Goal: Task Accomplishment & Management: Use online tool/utility

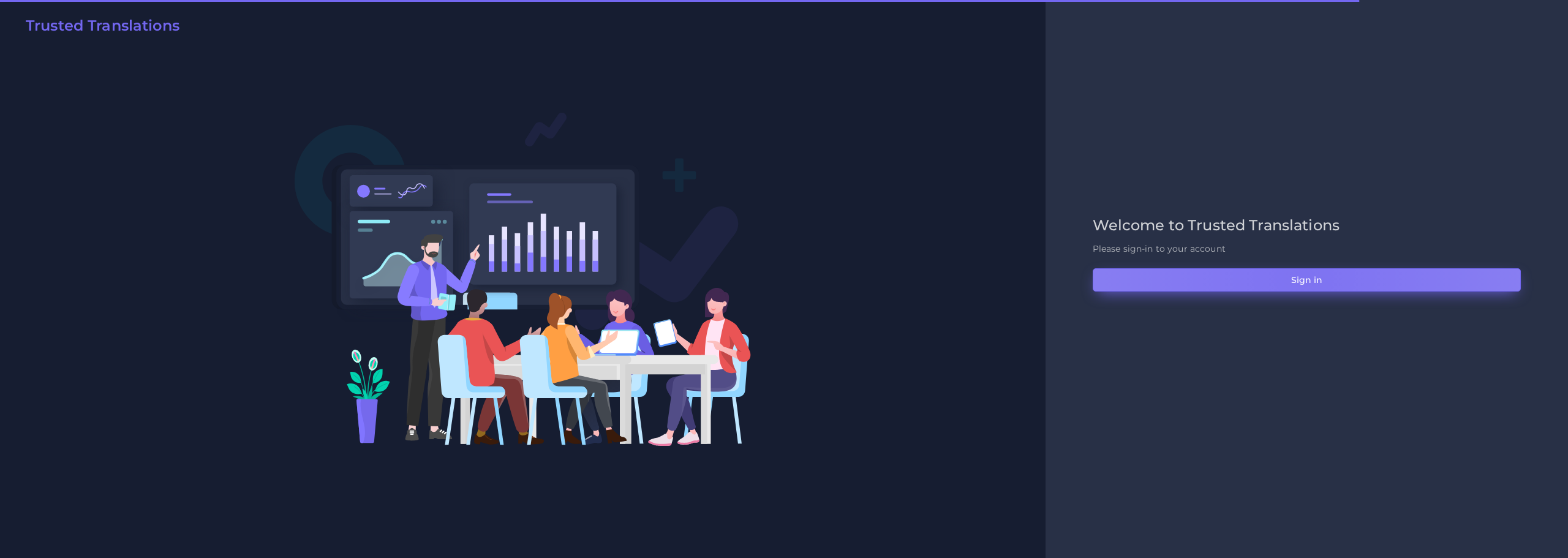
click at [1303, 276] on button "Sign in" at bounding box center [1307, 280] width 428 height 23
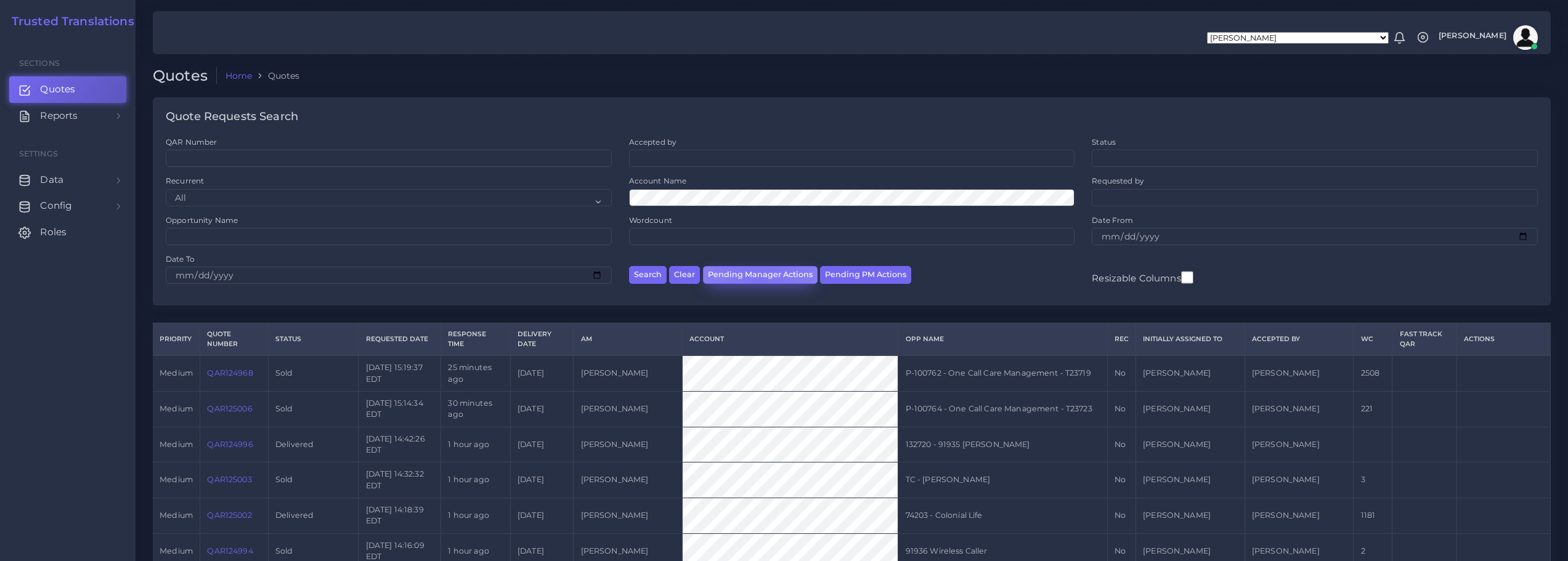
click at [759, 274] on button "Pending Manager Actions" at bounding box center [760, 275] width 115 height 18
select select "awaiting_manager_initial_review"
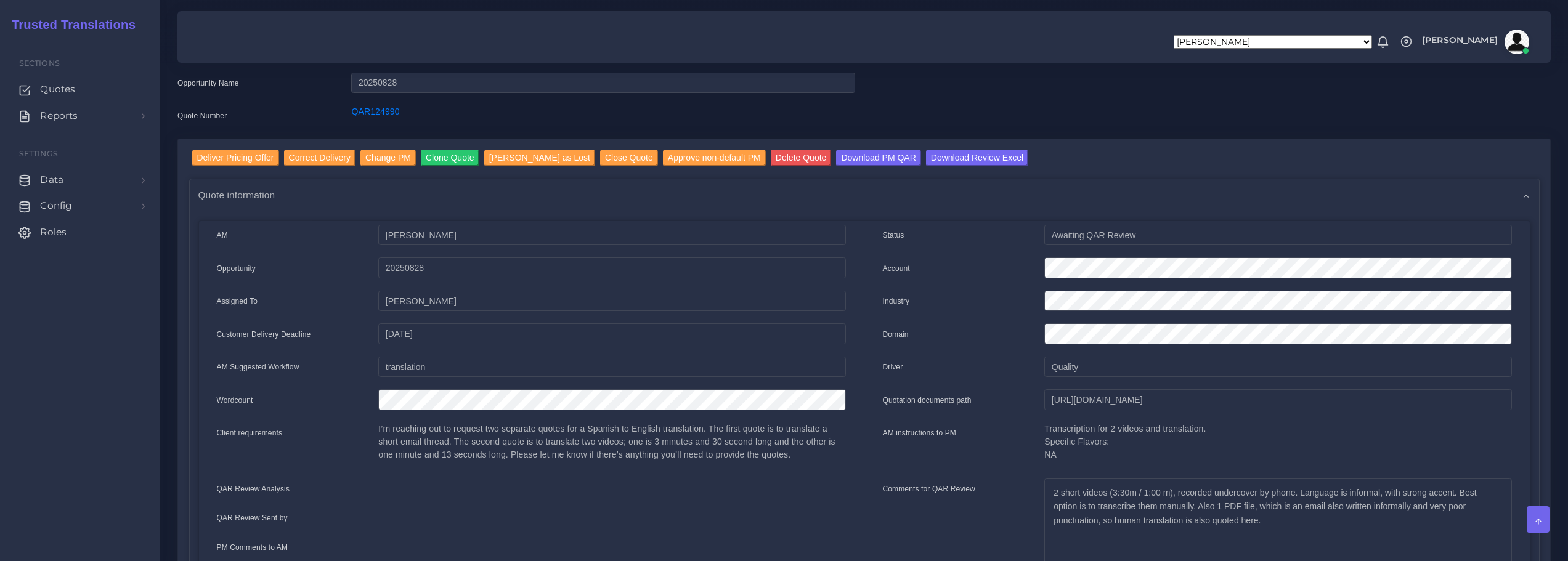
scroll to position [61, 0]
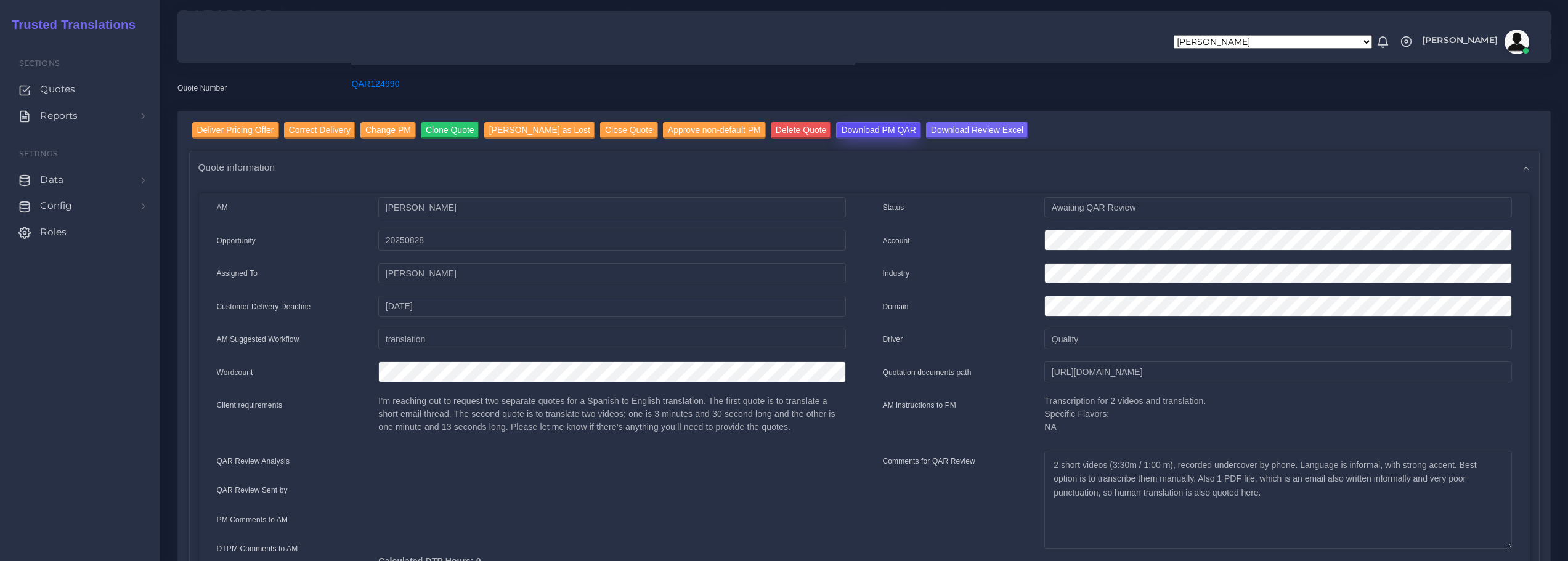
click at [855, 125] on input "Download PM QAR" at bounding box center [878, 130] width 85 height 17
click at [943, 131] on input "Download Review Excel" at bounding box center [977, 130] width 102 height 17
click at [238, 134] on input "Deliver Pricing Offer" at bounding box center [236, 130] width 87 height 17
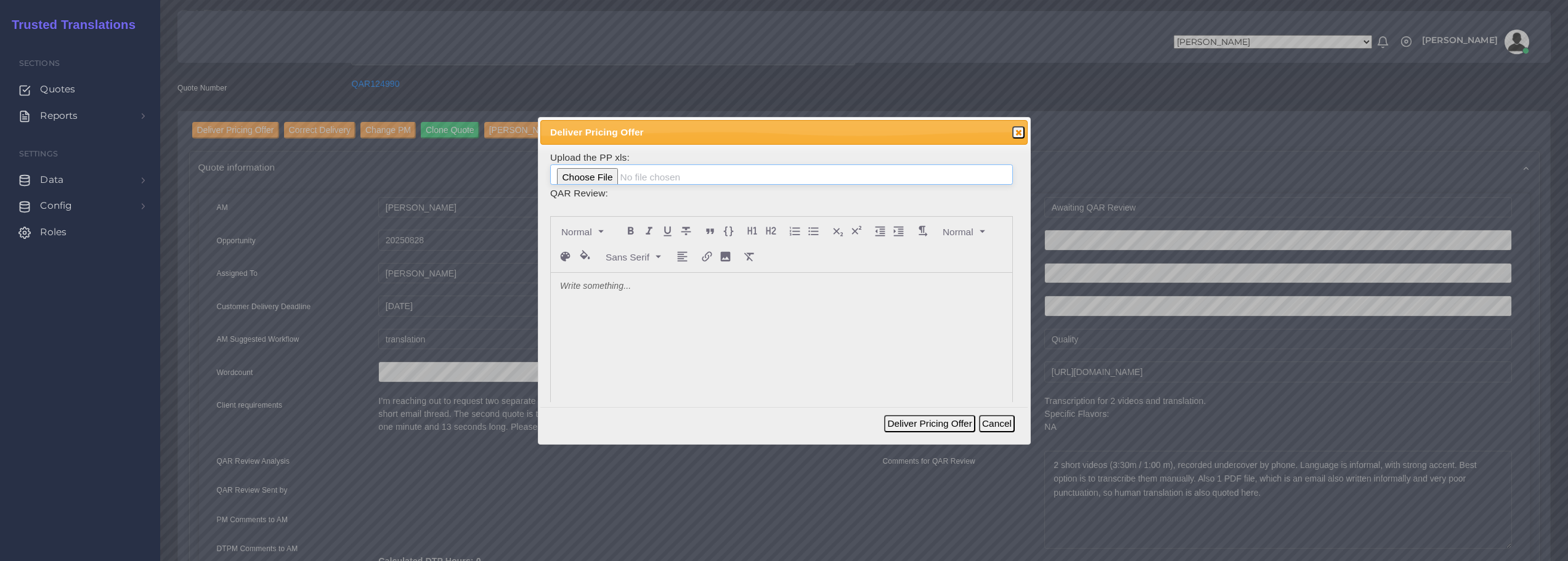
click at [610, 176] on input "file" at bounding box center [781, 175] width 462 height 21
type input "C:\fakepath\124990_Tirado-Luciano_&_Tirado_ToAM.xlsx"
click at [624, 289] on p at bounding box center [781, 287] width 443 height 13
click at [924, 419] on button "Deliver Pricing Offer" at bounding box center [929, 424] width 90 height 18
